Goal: Task Accomplishment & Management: Manage account settings

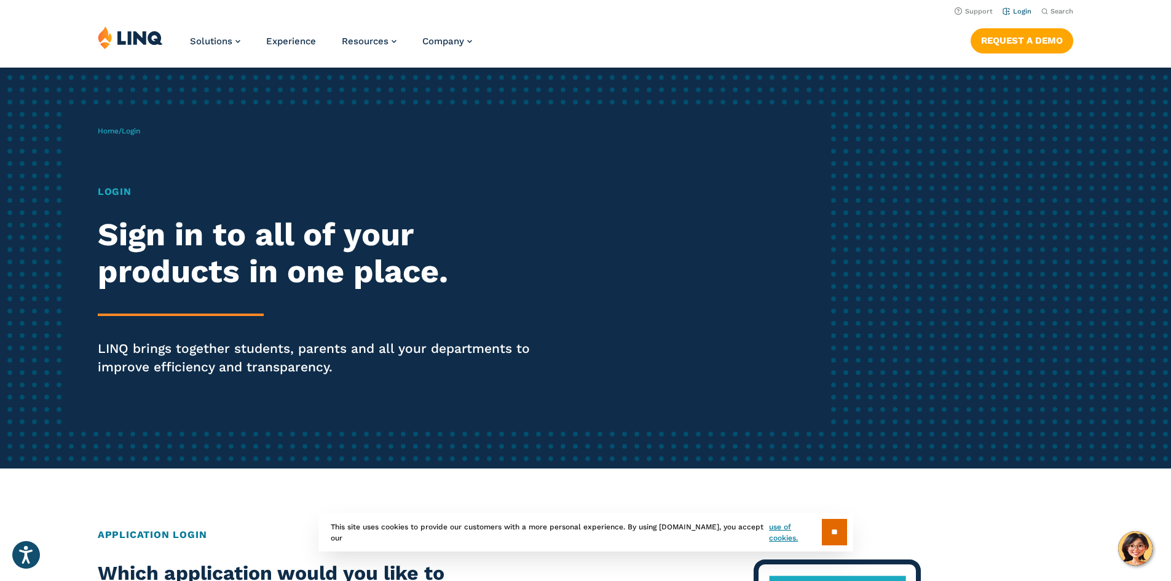
click at [1024, 14] on link "Login" at bounding box center [1017, 11] width 29 height 8
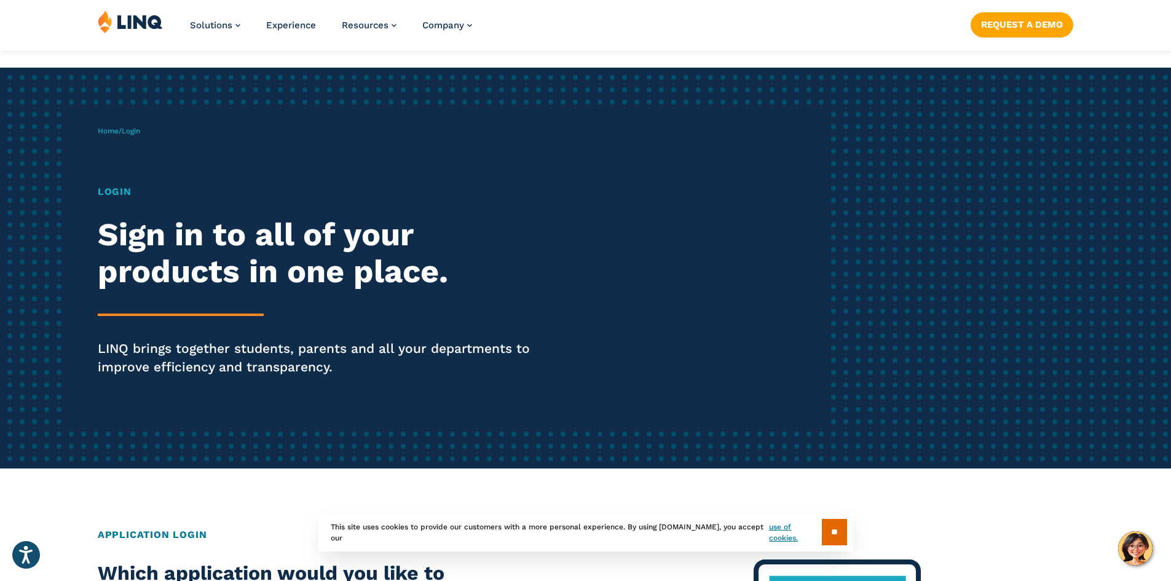
scroll to position [184, 0]
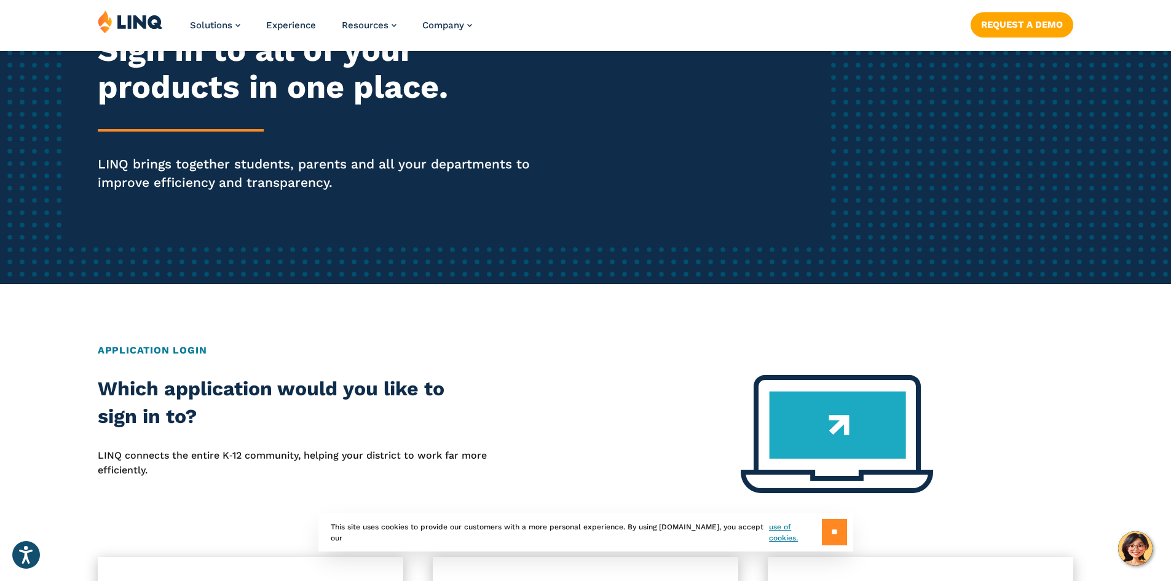
click at [835, 526] on input "**" at bounding box center [834, 532] width 25 height 26
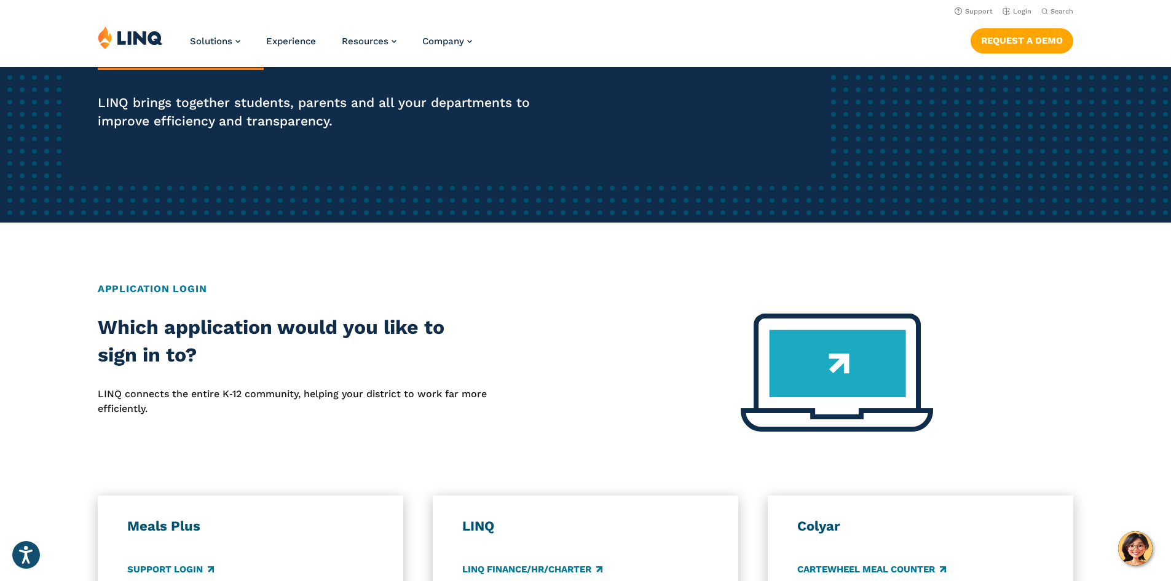
scroll to position [0, 0]
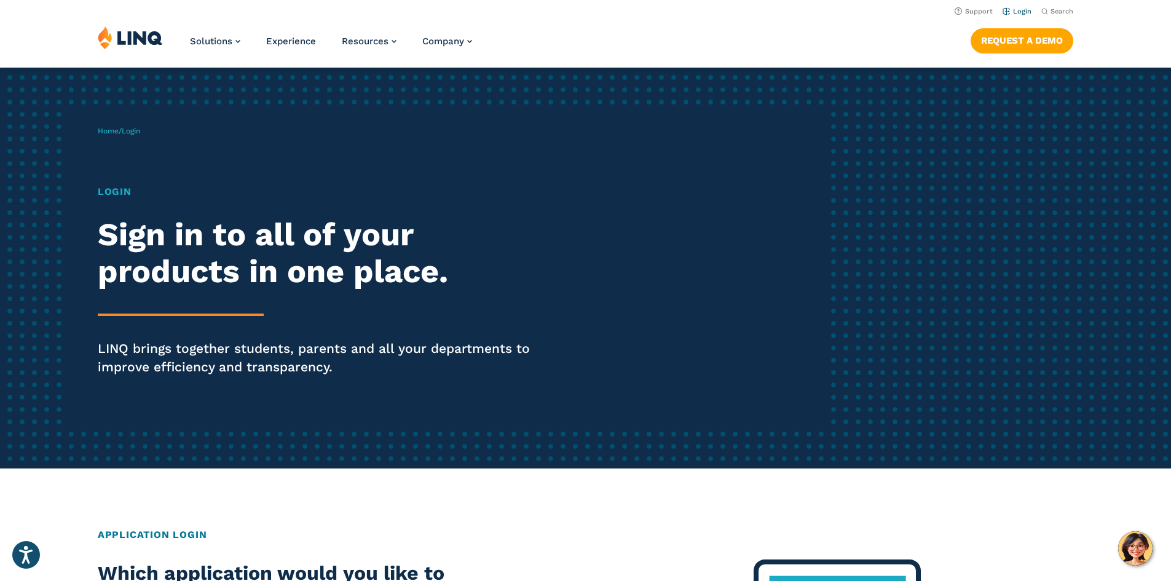
click at [1024, 7] on li "Login" at bounding box center [1017, 11] width 29 height 14
click at [1018, 9] on link "Login" at bounding box center [1017, 11] width 29 height 8
drag, startPoint x: 0, startPoint y: 0, endPoint x: 1018, endPoint y: 9, distance: 1018.1
click at [1018, 9] on link "Login" at bounding box center [1017, 11] width 29 height 8
